Goal: Communication & Community: Answer question/provide support

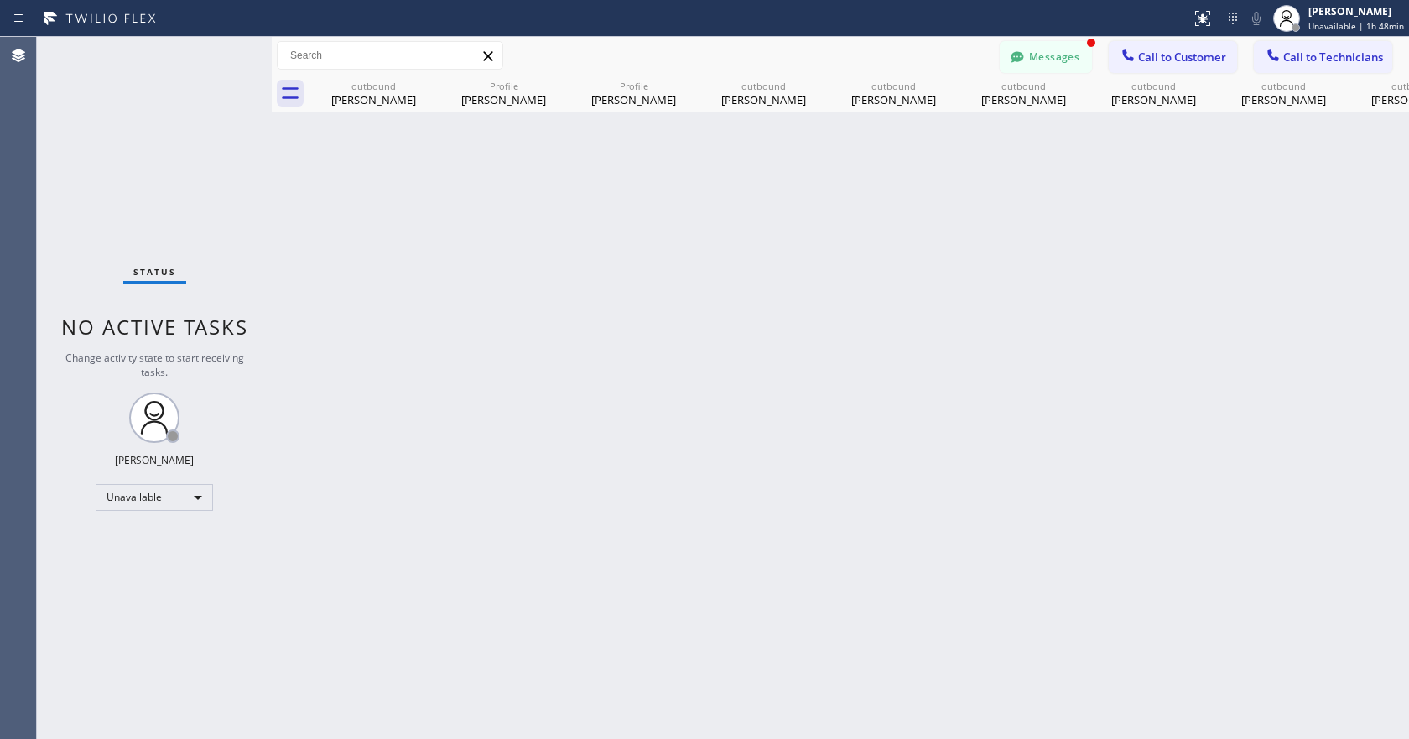
click at [1054, 50] on button "Messages" at bounding box center [1046, 57] width 92 height 32
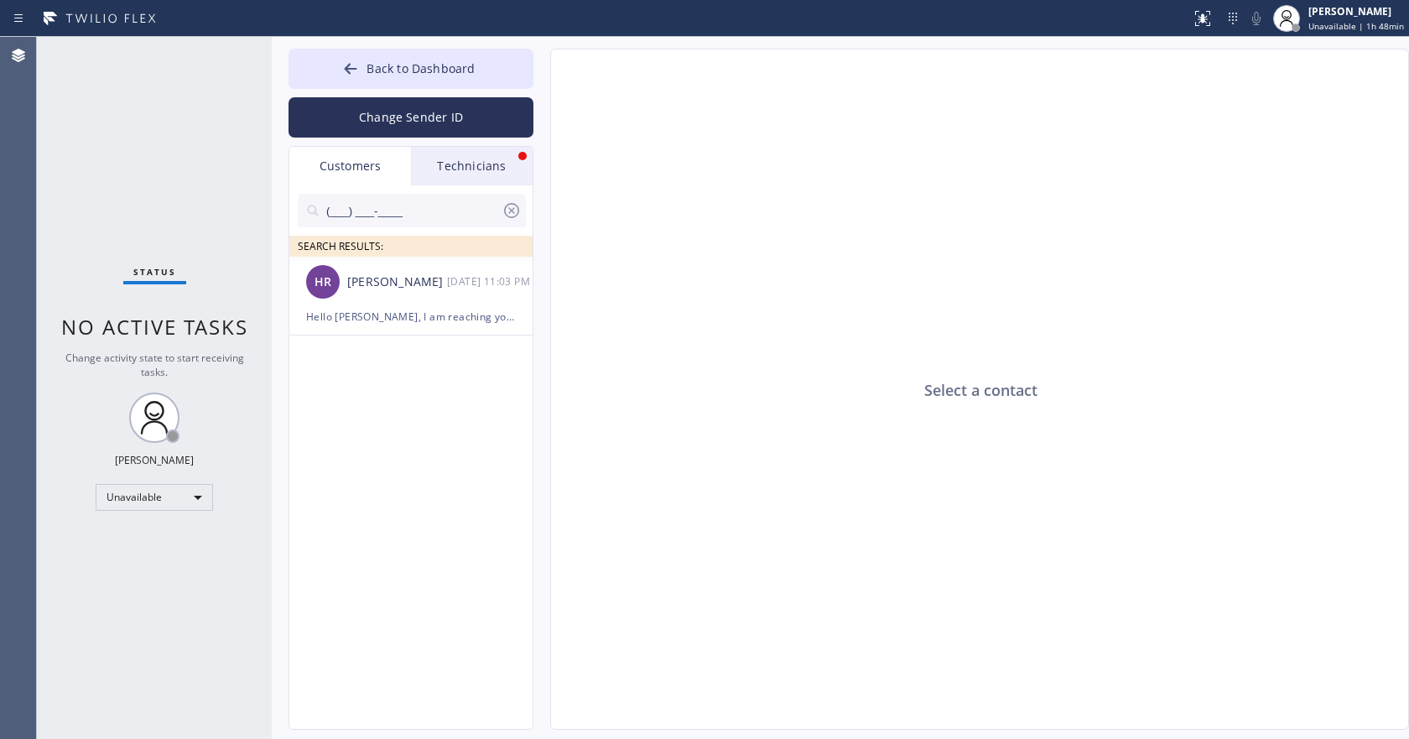
click at [512, 172] on div "Technicians" at bounding box center [472, 166] width 122 height 39
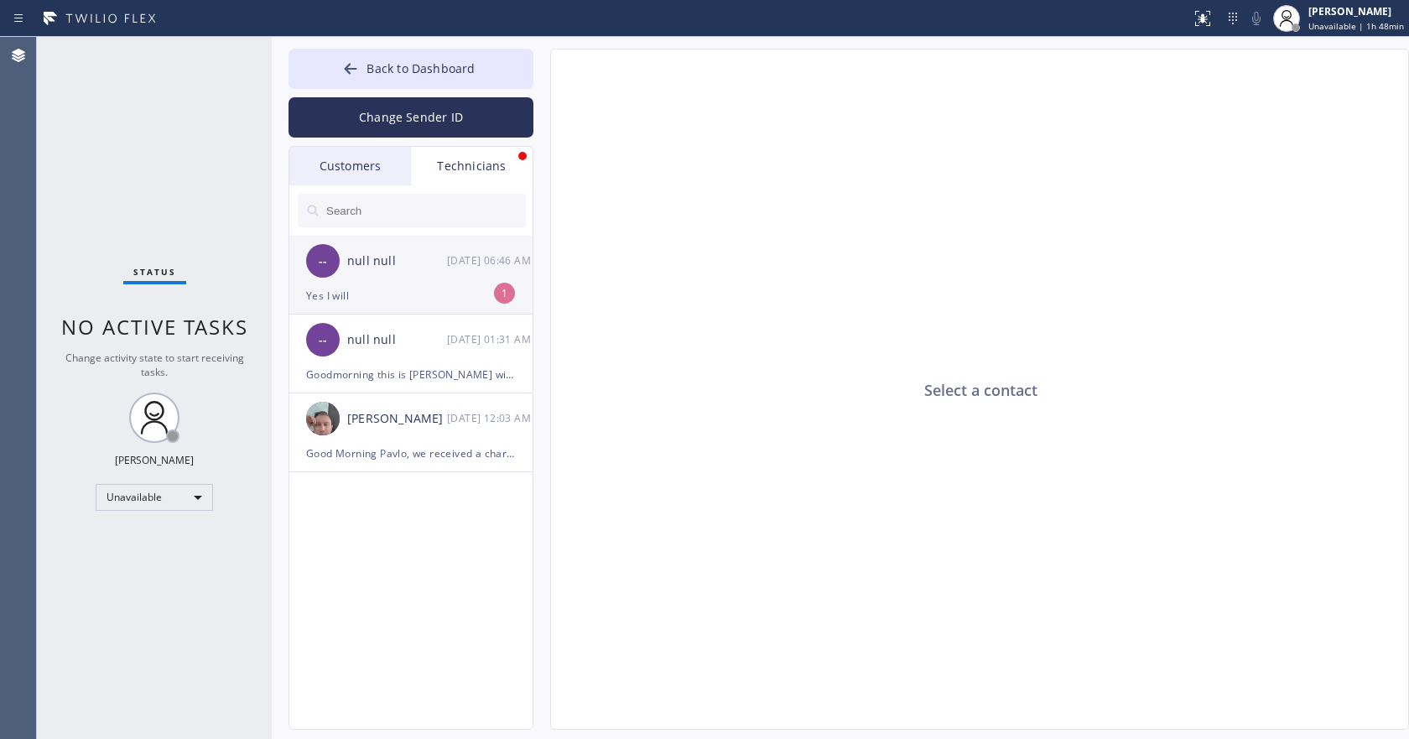
click at [423, 307] on li "-- null null [DATE] 06:46 AM Yes I will 1" at bounding box center [411, 275] width 245 height 79
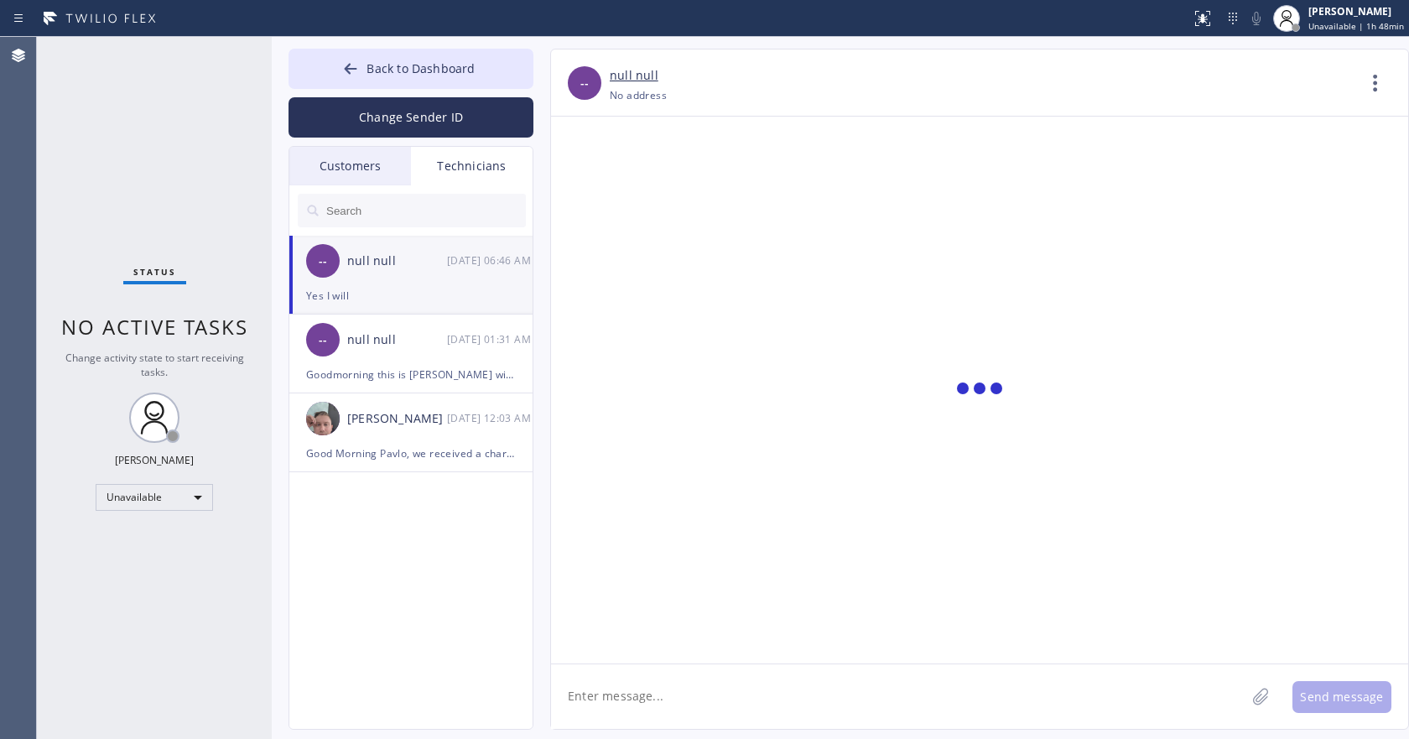
scroll to position [91, 0]
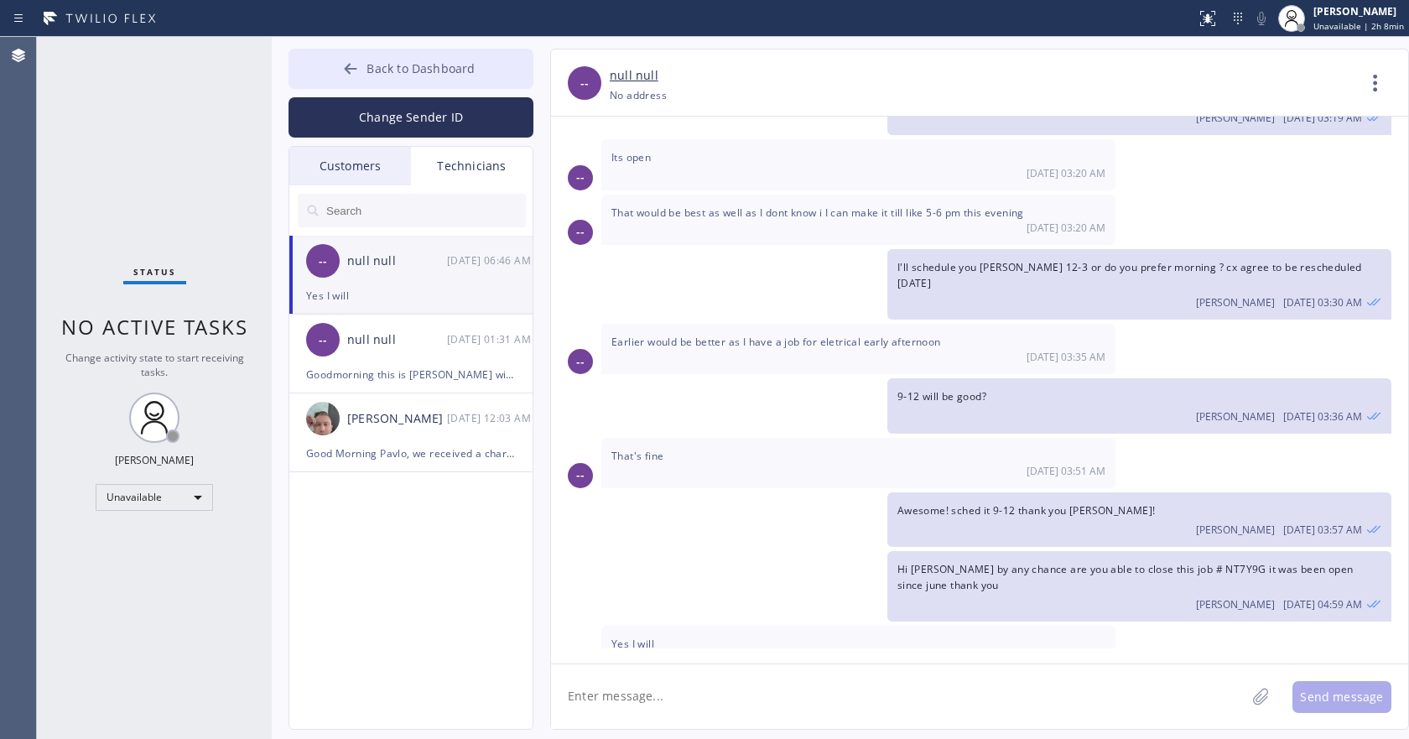
click at [375, 57] on button "Back to Dashboard" at bounding box center [410, 69] width 245 height 40
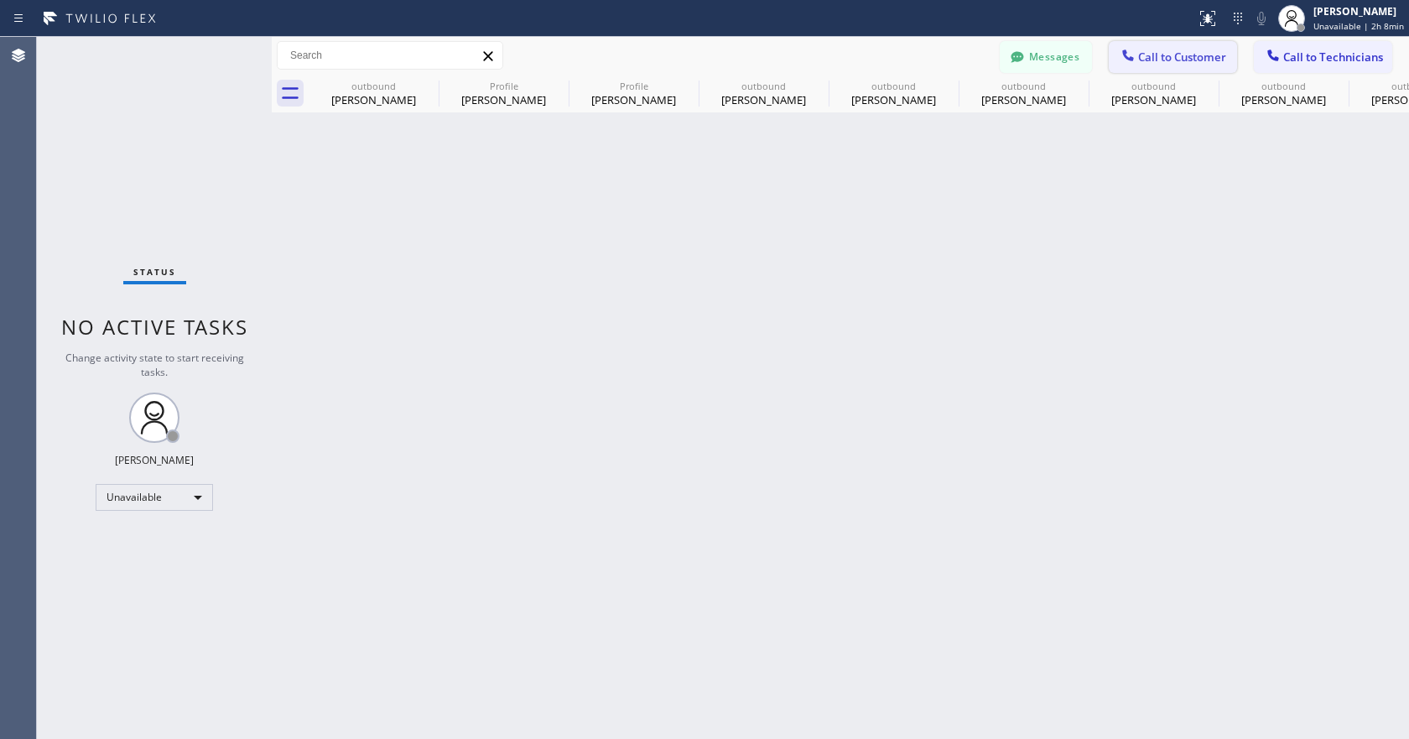
click at [1134, 57] on icon at bounding box center [1128, 55] width 17 height 17
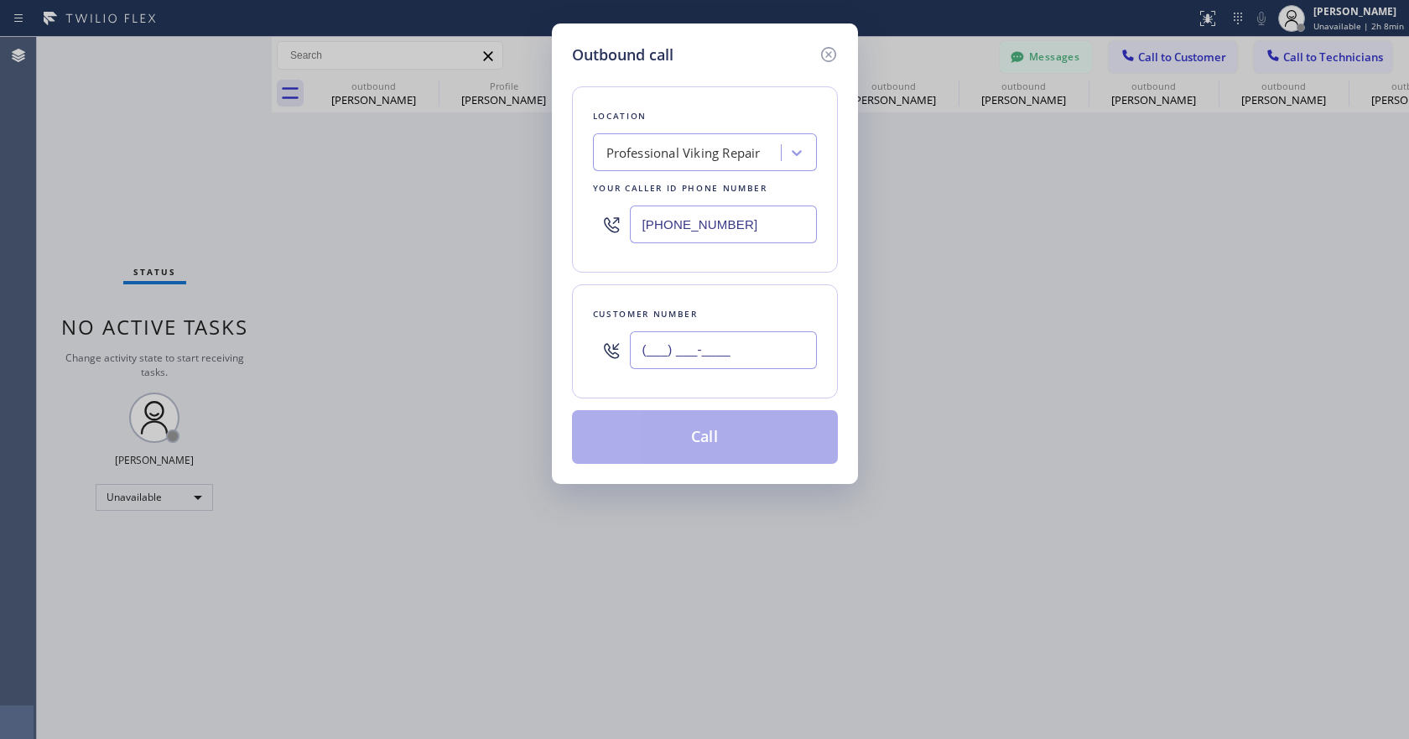
click at [679, 354] on input "(___) ___-____" at bounding box center [723, 350] width 187 height 38
paste input "949) 500-3637"
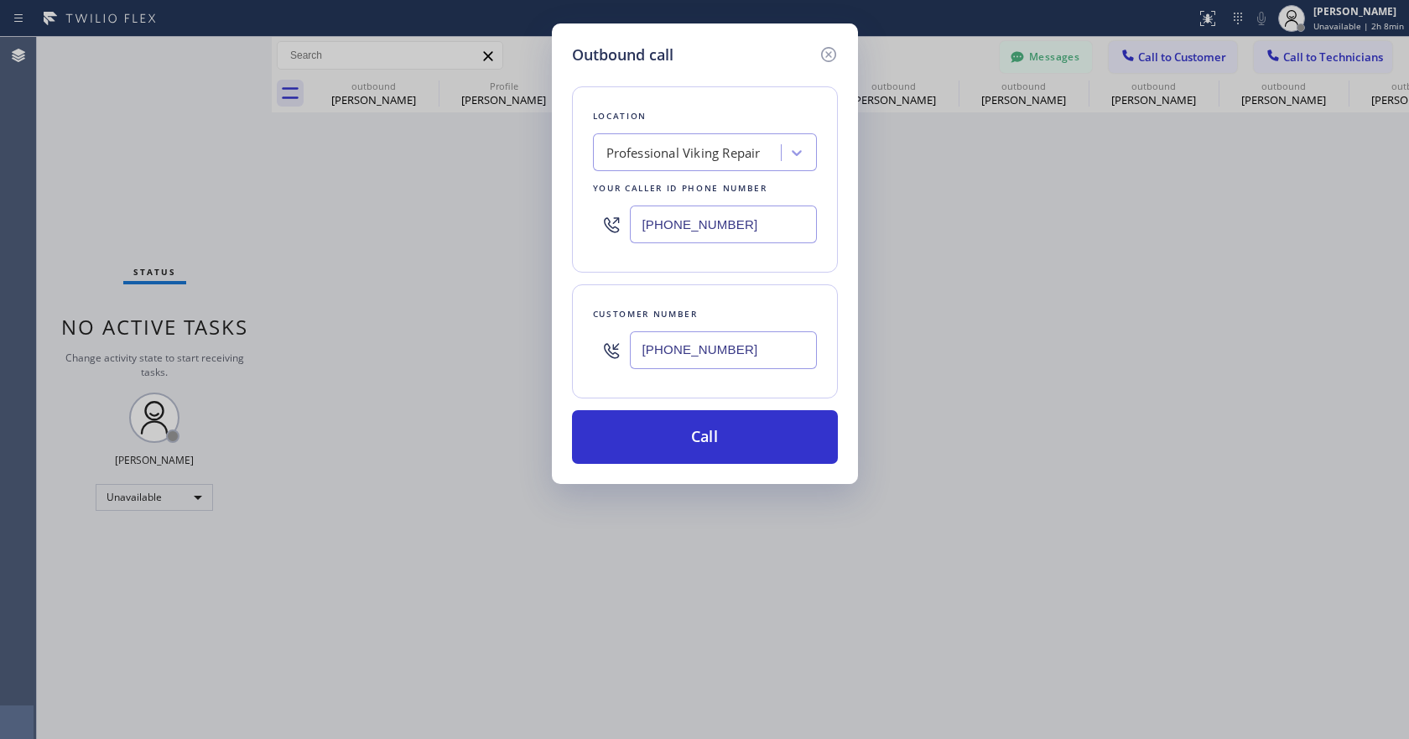
type input "[PHONE_NUMBER]"
click at [677, 232] on input "[PHONE_NUMBER]" at bounding box center [723, 224] width 187 height 38
paste input "33) 692-2271"
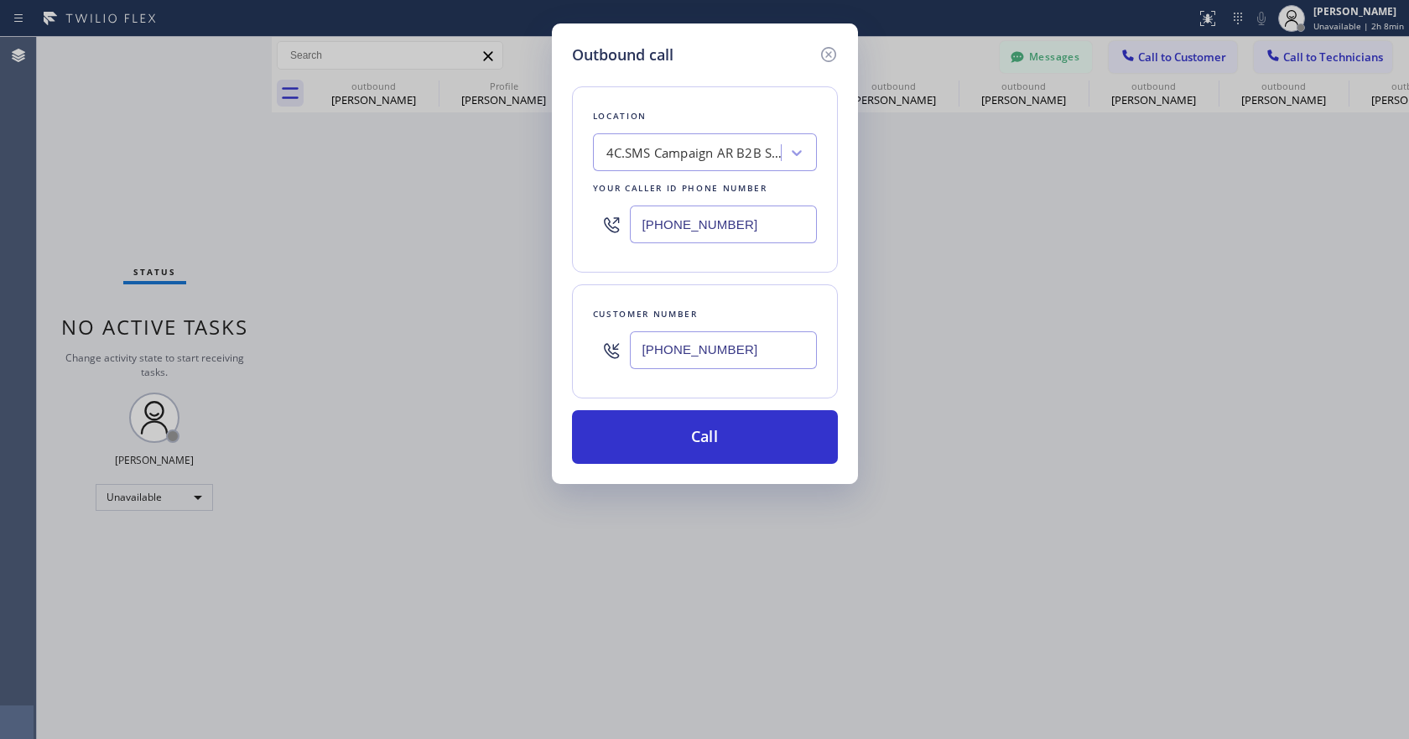
type input "[PHONE_NUMBER]"
click at [743, 273] on div "Location 4C.SMS Campaign AR B2B SMS Your caller id phone number [PHONE_NUMBER] …" at bounding box center [705, 265] width 266 height 398
click at [744, 442] on button "Call" at bounding box center [705, 437] width 266 height 54
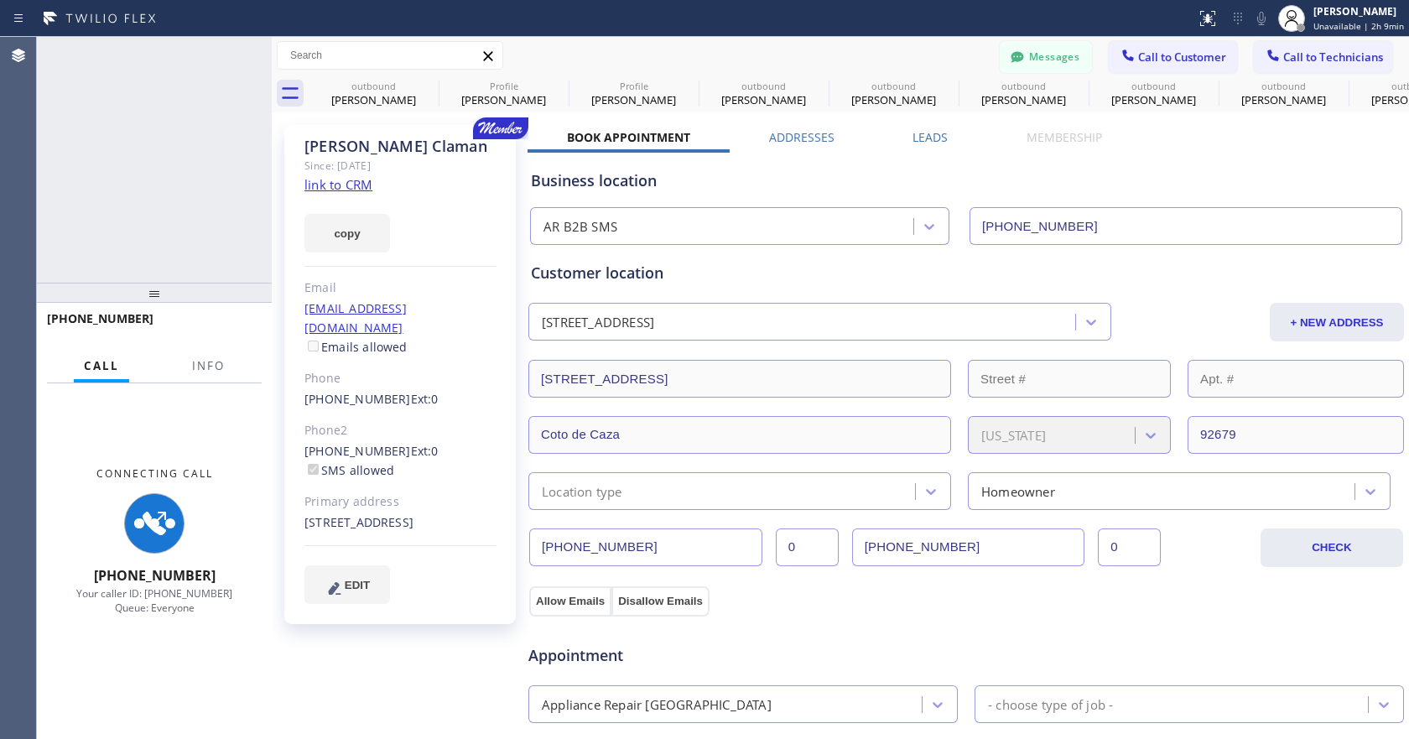
type input "[PHONE_NUMBER]"
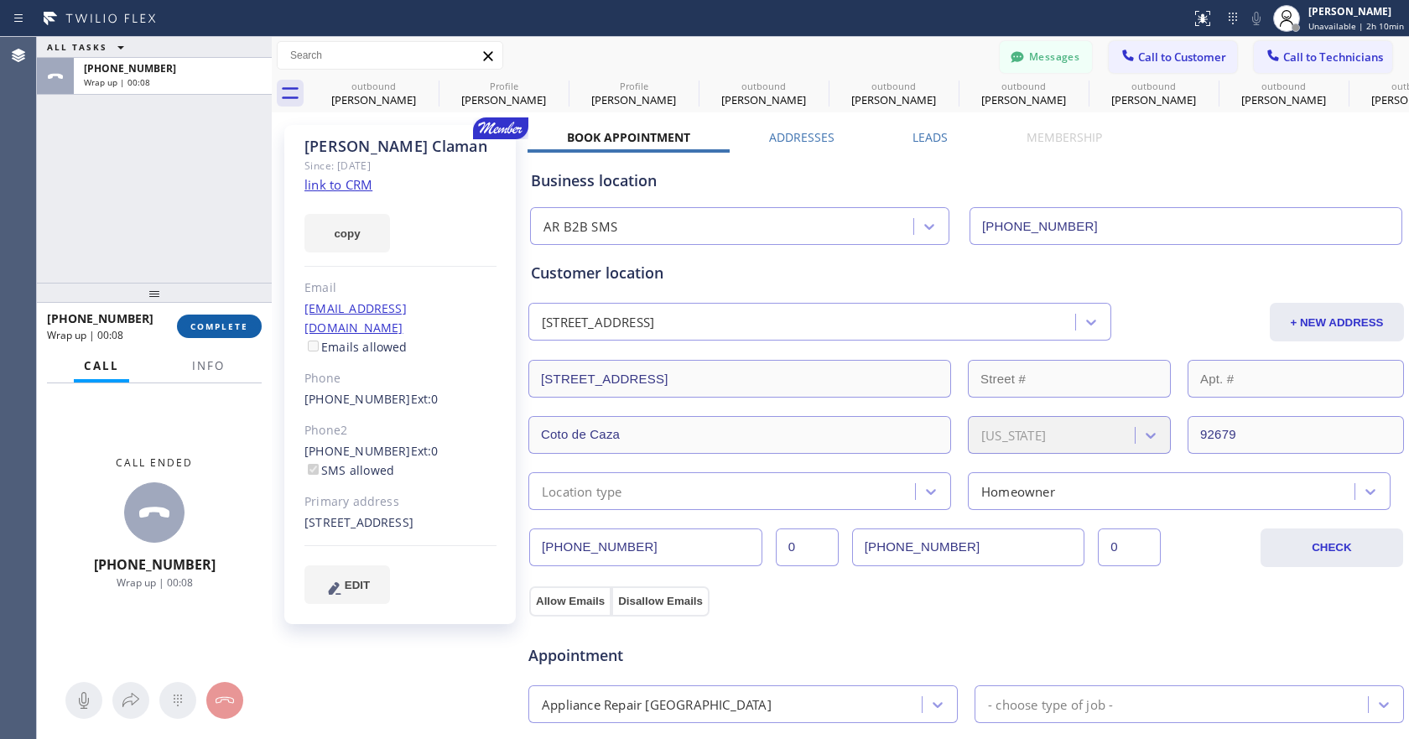
click at [225, 330] on span "COMPLETE" at bounding box center [219, 326] width 58 height 12
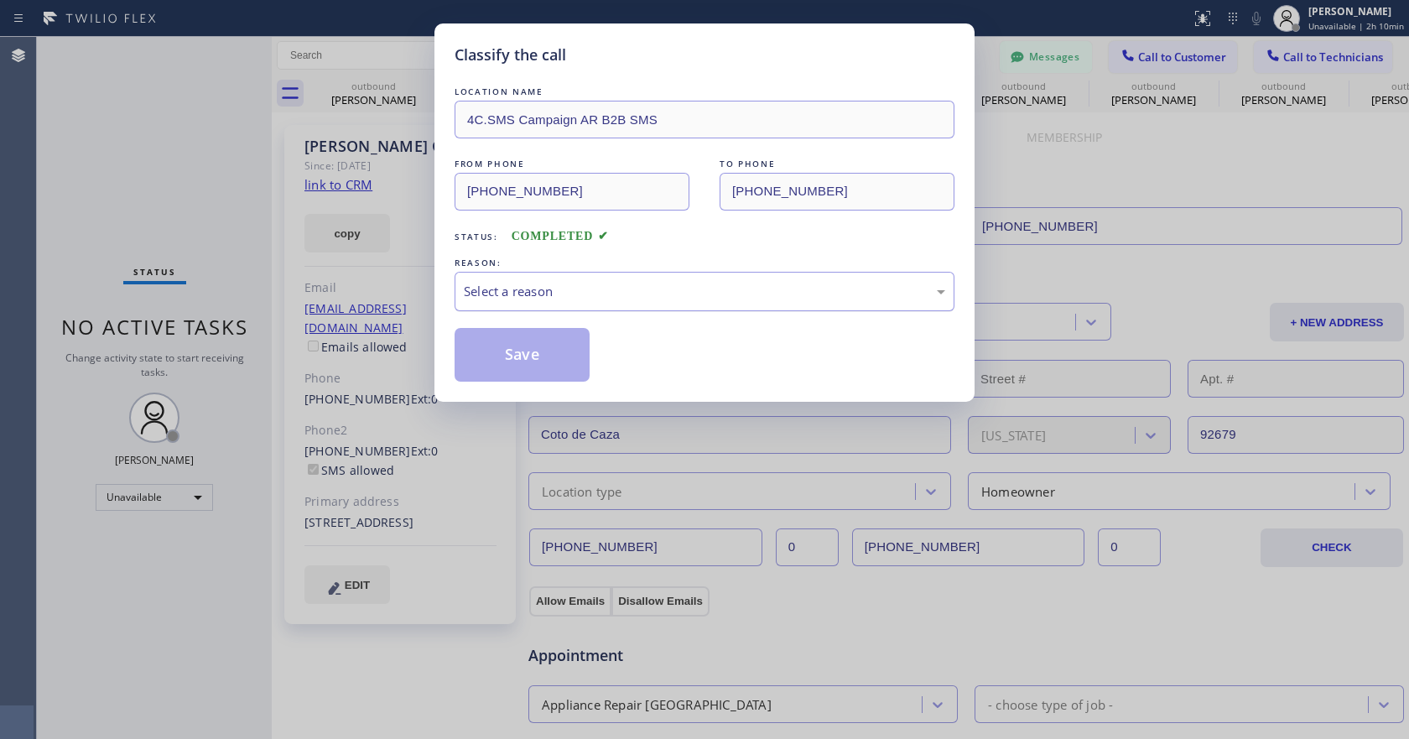
click at [584, 278] on div "Select a reason" at bounding box center [705, 291] width 500 height 39
click at [555, 348] on button "Save" at bounding box center [522, 355] width 135 height 54
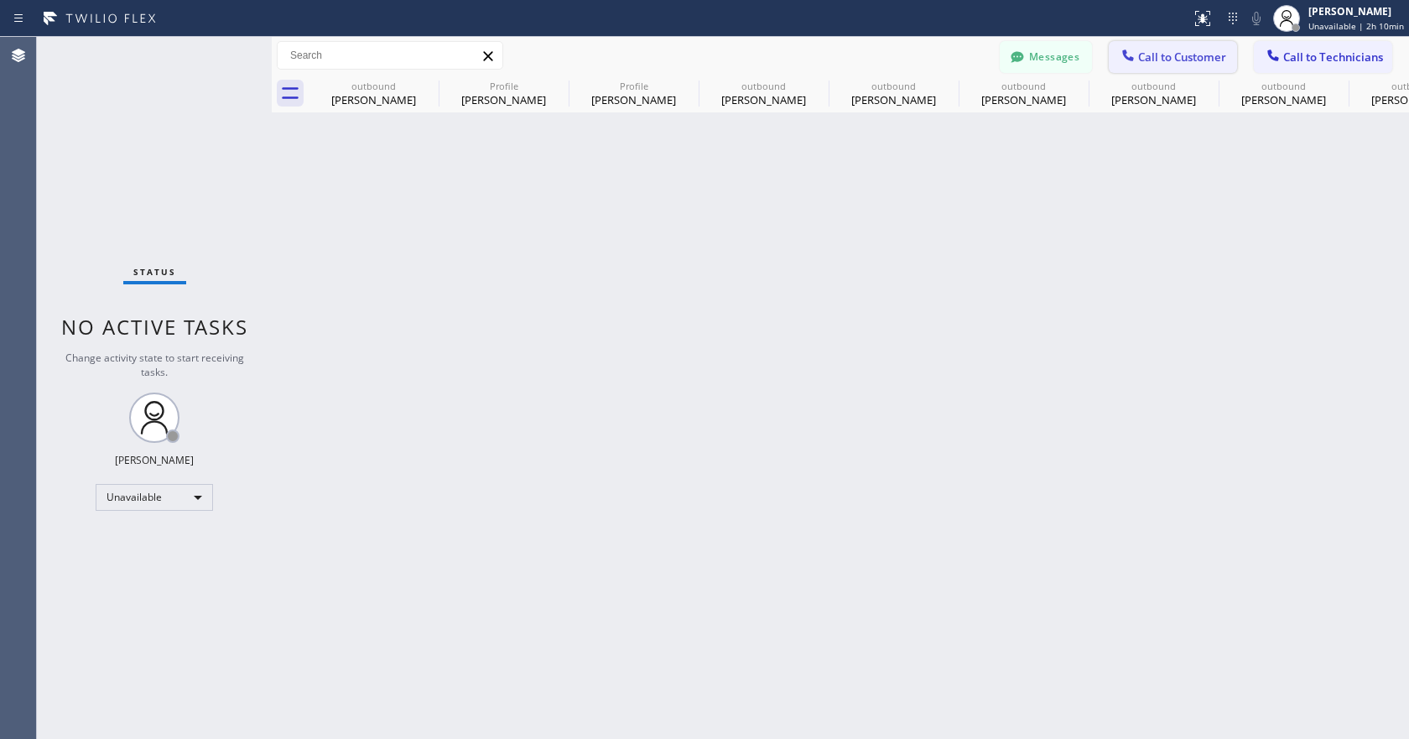
click at [1170, 50] on span "Call to Customer" at bounding box center [1182, 56] width 88 height 15
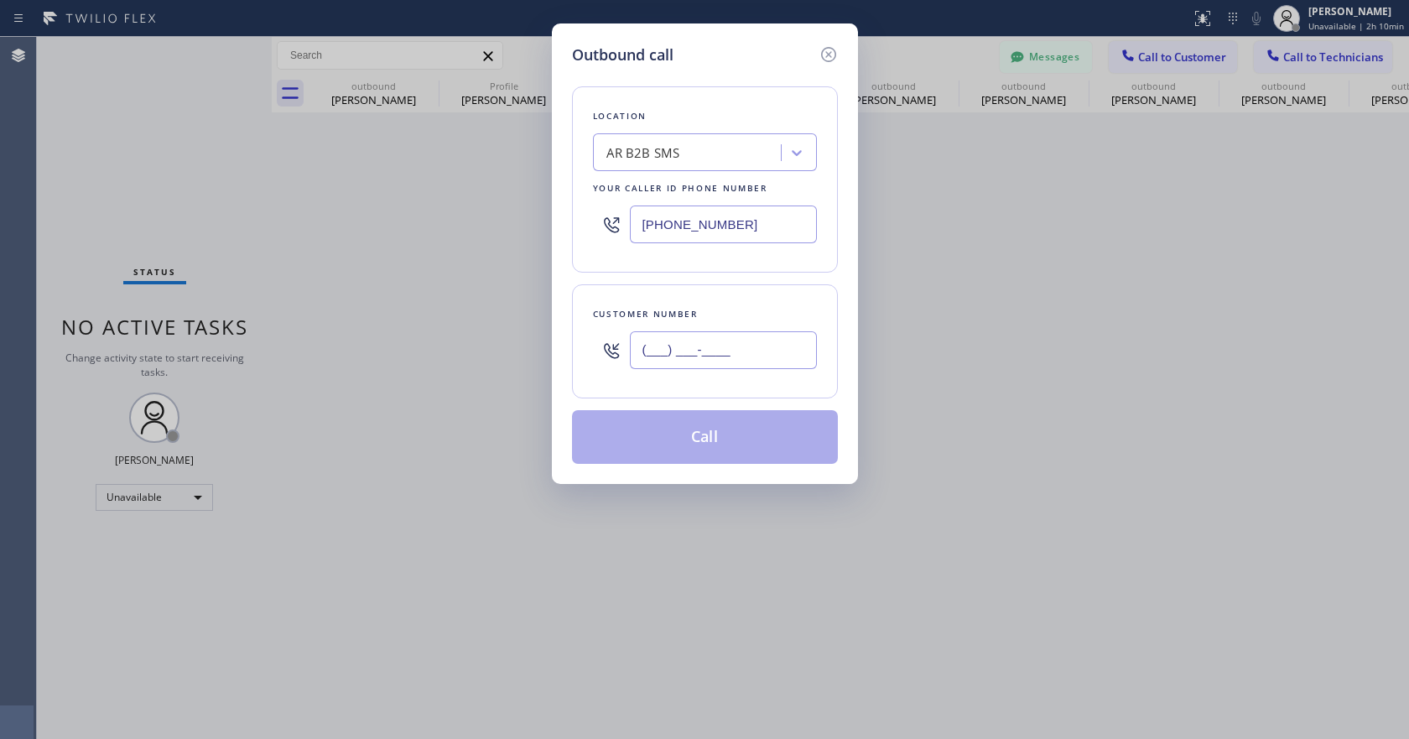
click at [674, 359] on input "(___) ___-____" at bounding box center [723, 350] width 187 height 38
paste input "949) 500-3637"
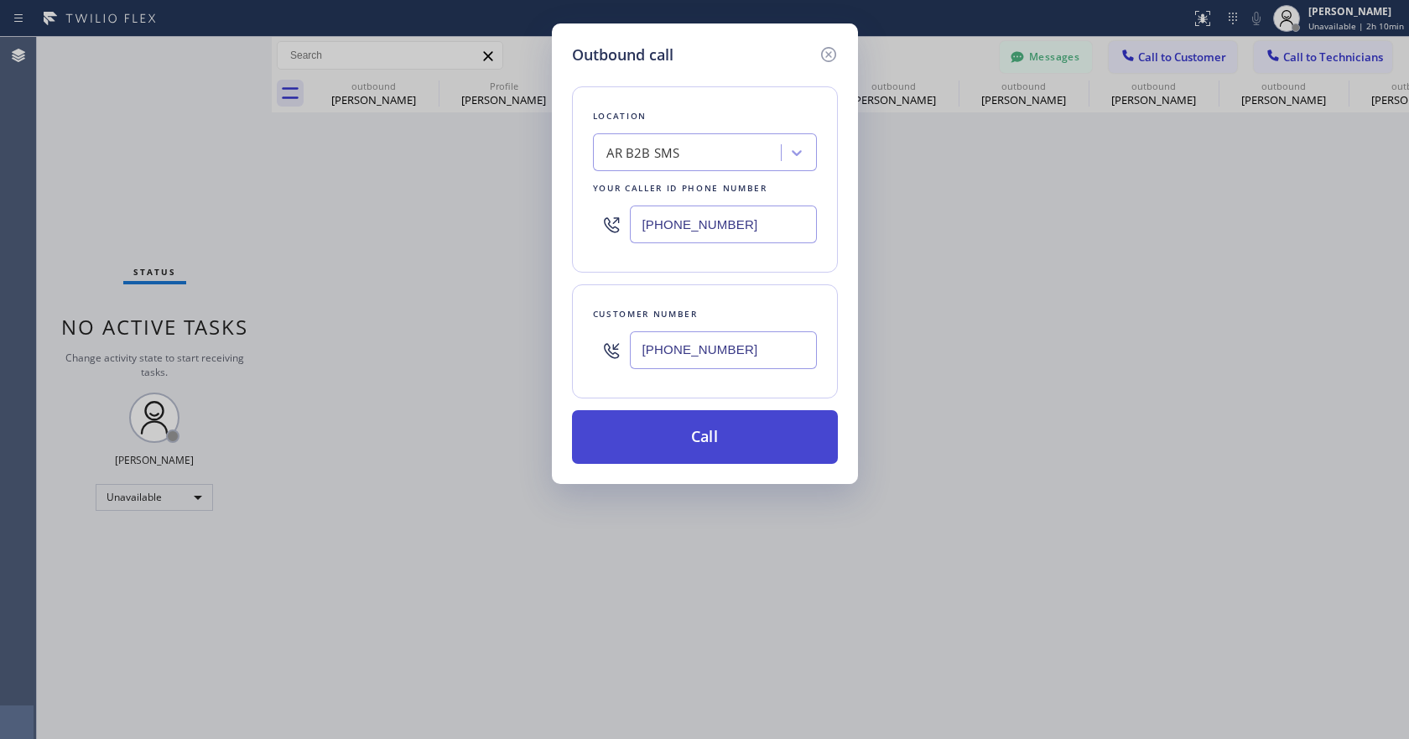
type input "[PHONE_NUMBER]"
click at [678, 436] on button "Call" at bounding box center [705, 437] width 266 height 54
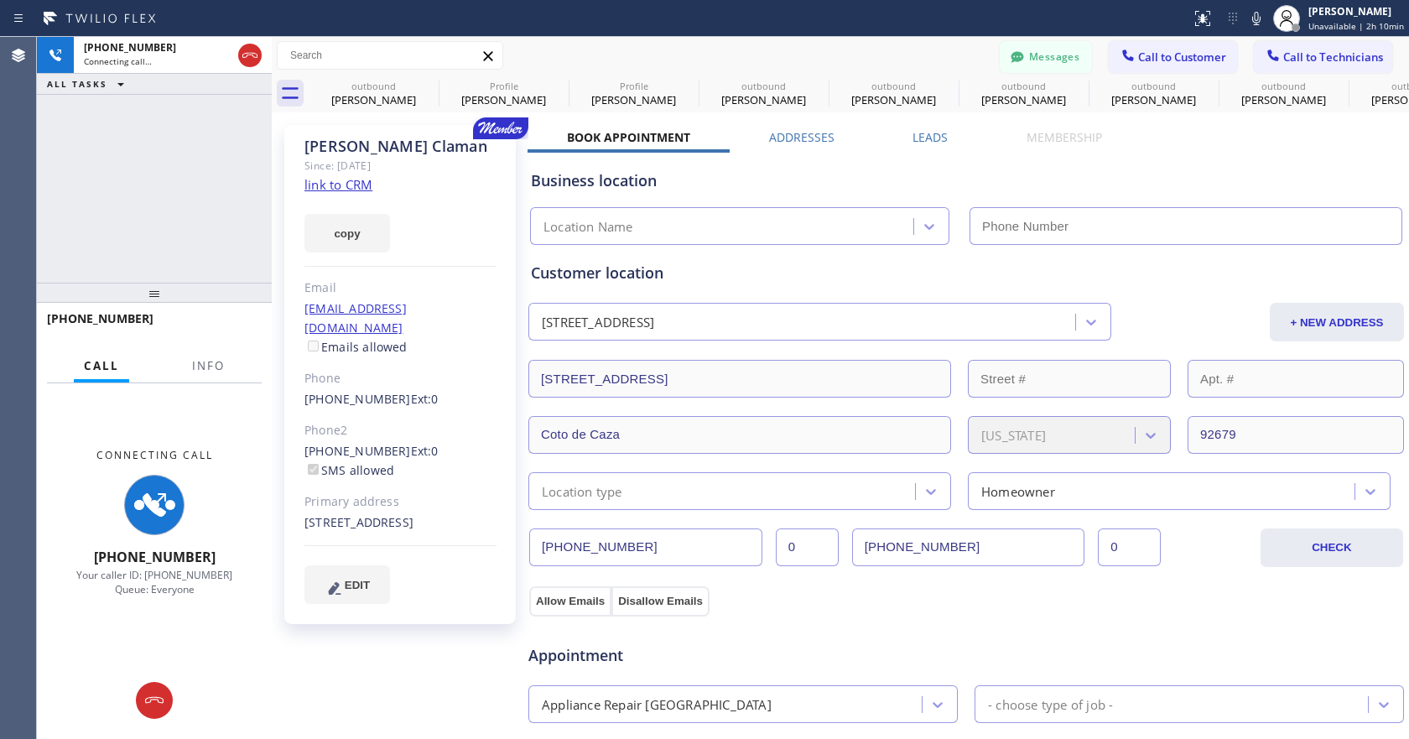
type input "[PHONE_NUMBER]"
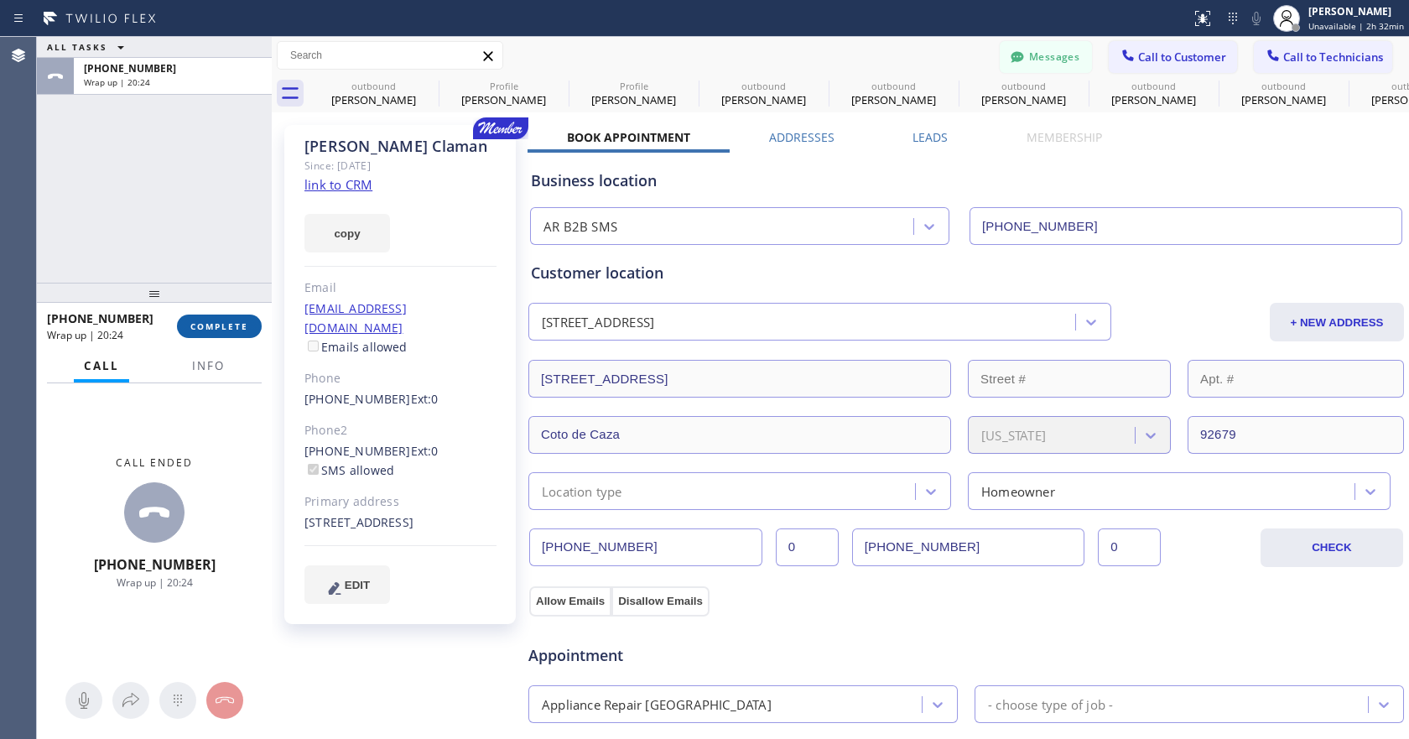
click at [226, 327] on span "COMPLETE" at bounding box center [219, 326] width 58 height 12
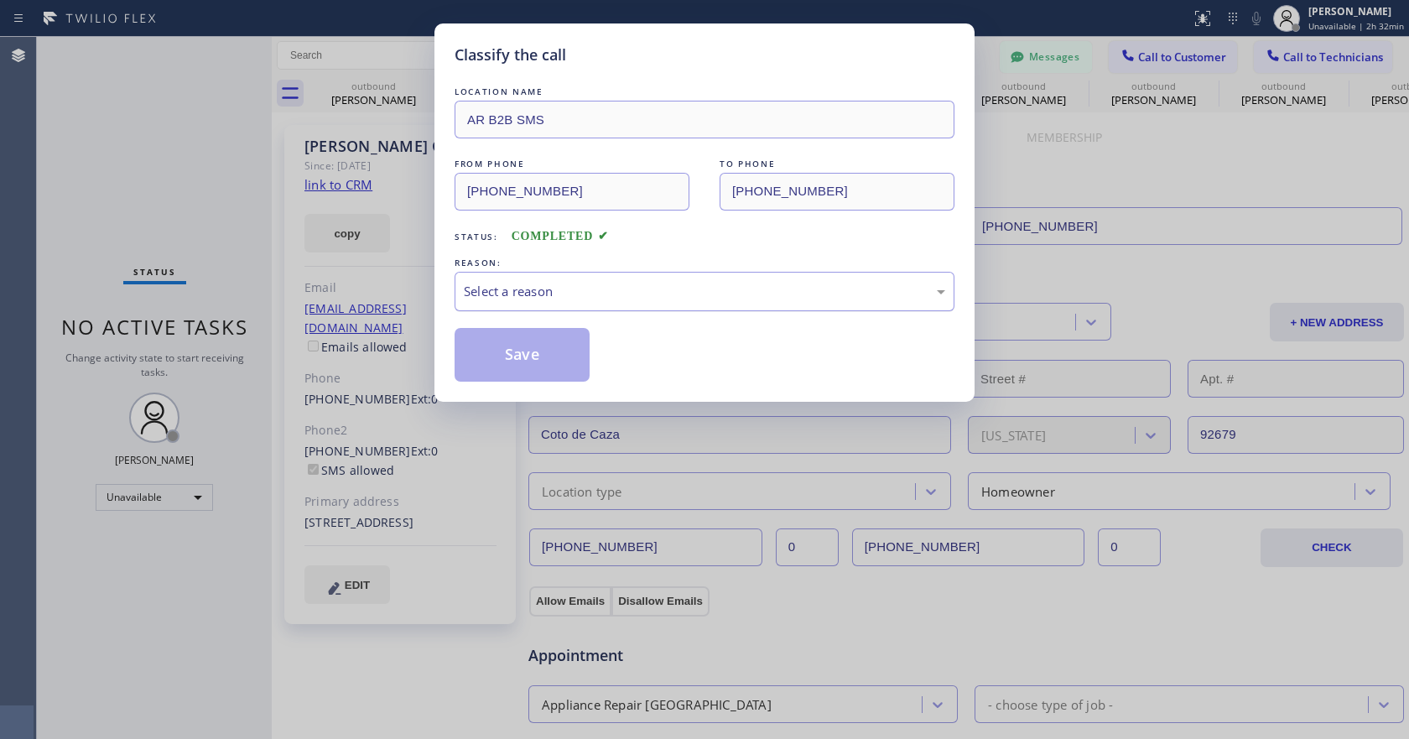
click at [659, 294] on div "Select a reason" at bounding box center [704, 291] width 481 height 19
click at [564, 370] on button "Save" at bounding box center [522, 355] width 135 height 54
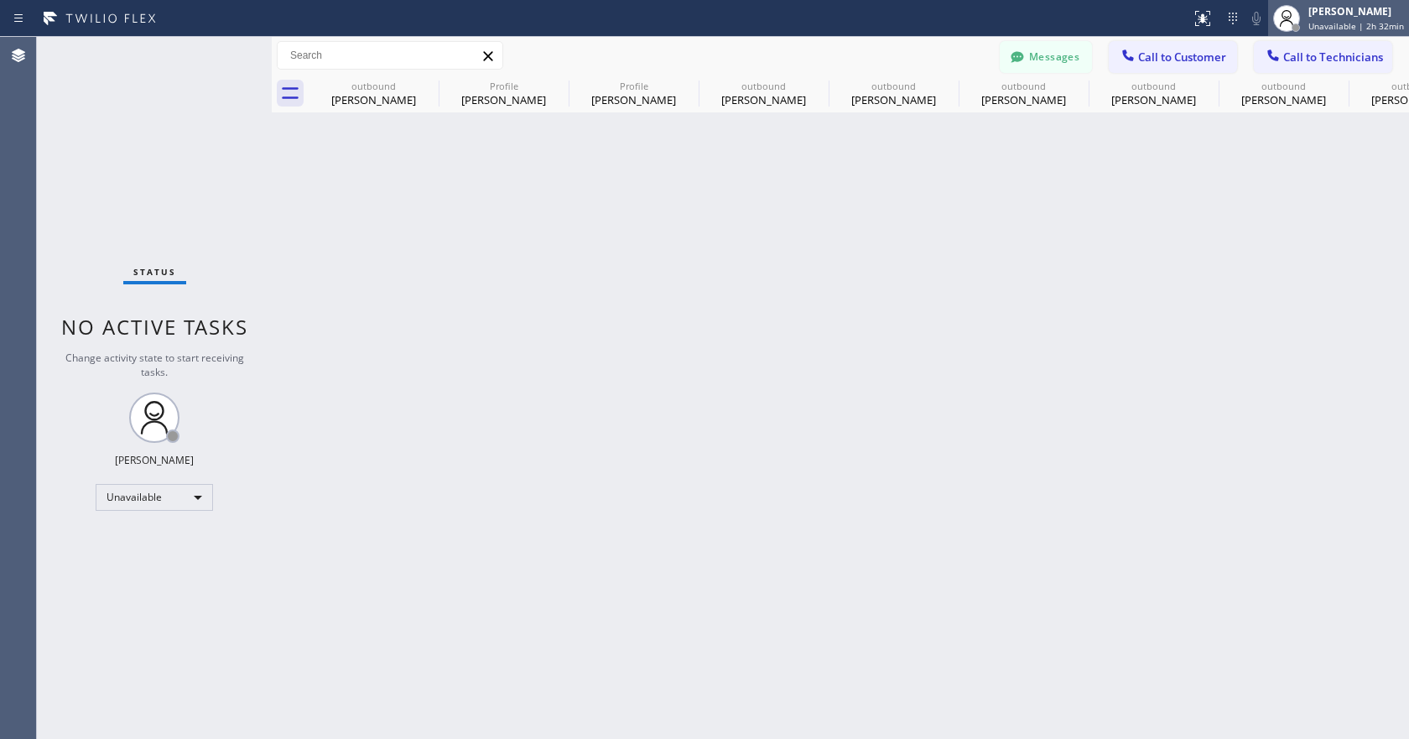
click at [1313, 26] on span "Unavailable | 2h 32min" at bounding box center [1356, 26] width 96 height 12
